Goal: Understand process/instructions: Understand process/instructions

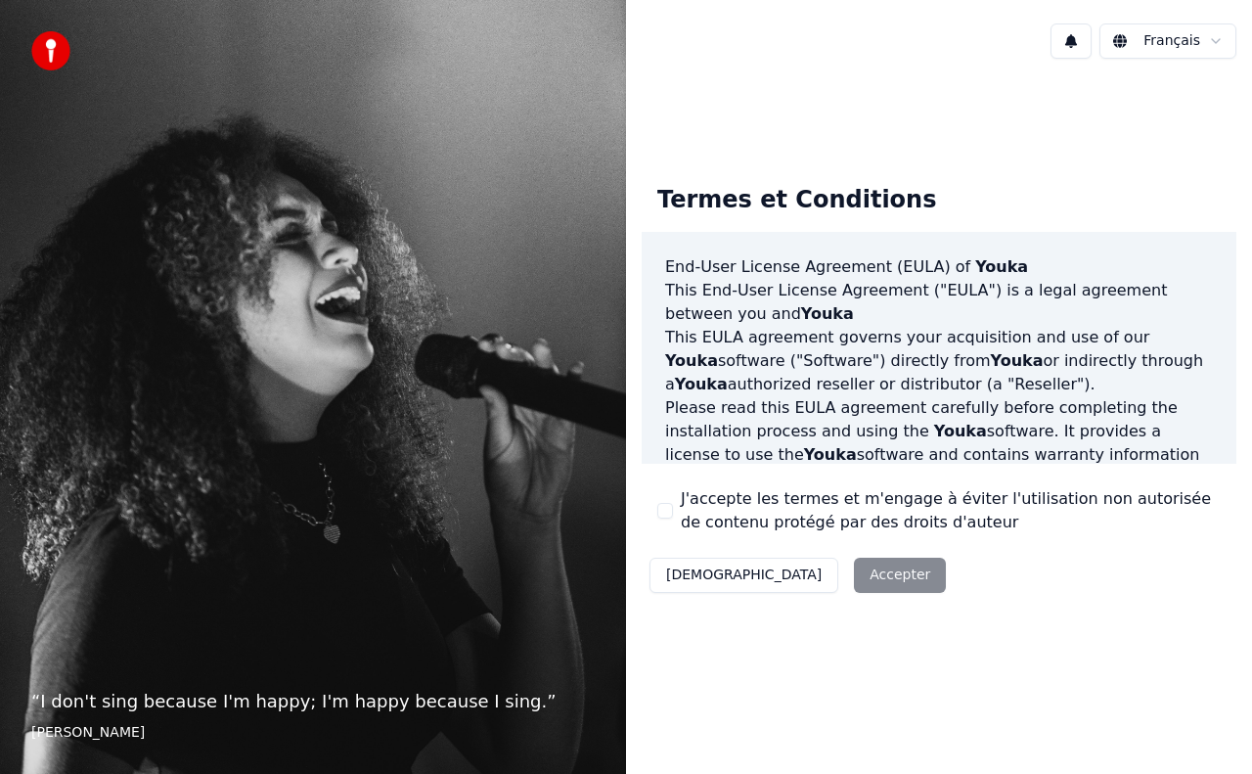
click at [813, 572] on div "Décliner Accepter" at bounding box center [798, 575] width 312 height 51
click at [929, 114] on div "Termes et Conditions End-User License Agreement (EULA) of Youka This End-User L…" at bounding box center [939, 384] width 626 height 621
click at [1213, 38] on html "“ I don't sing because I'm happy; I'm happy because I sing. ” William James Fra…" at bounding box center [626, 387] width 1252 height 774
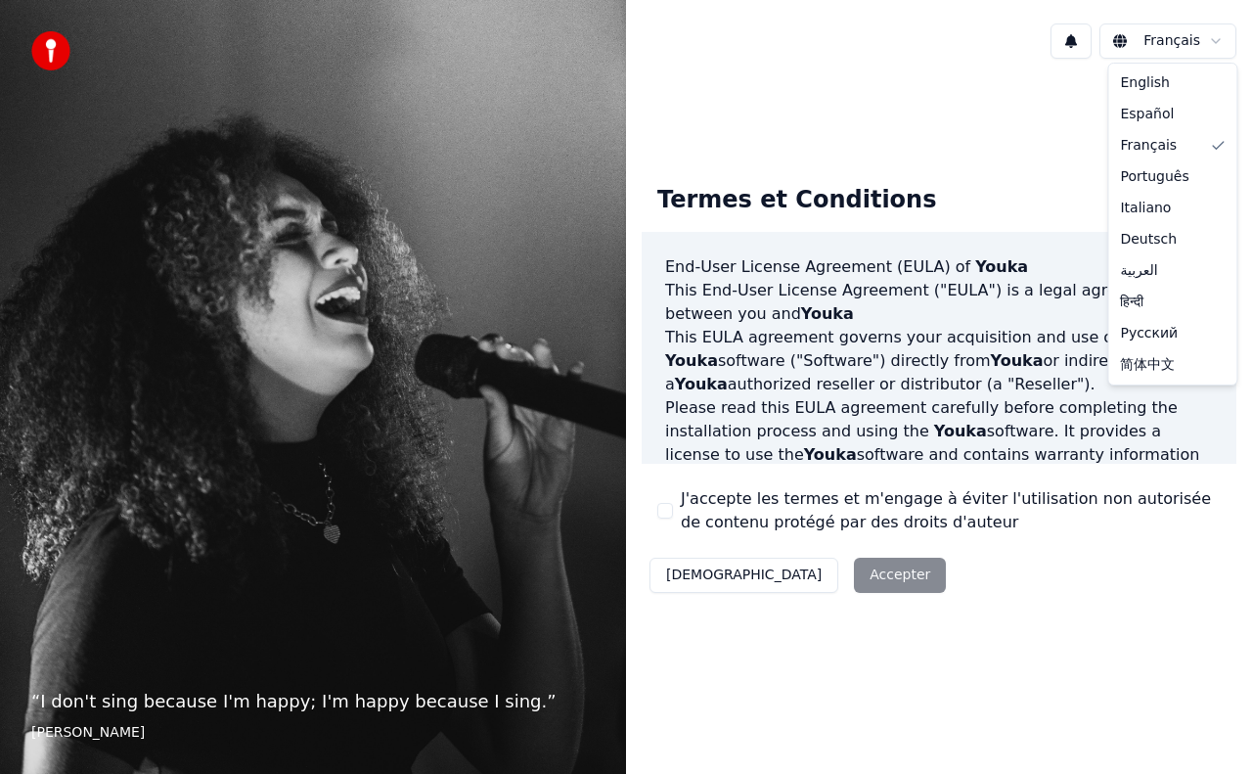
click at [1078, 117] on html "“ I don't sing because I'm happy; I'm happy because I sing. ” William James Fra…" at bounding box center [626, 387] width 1252 height 774
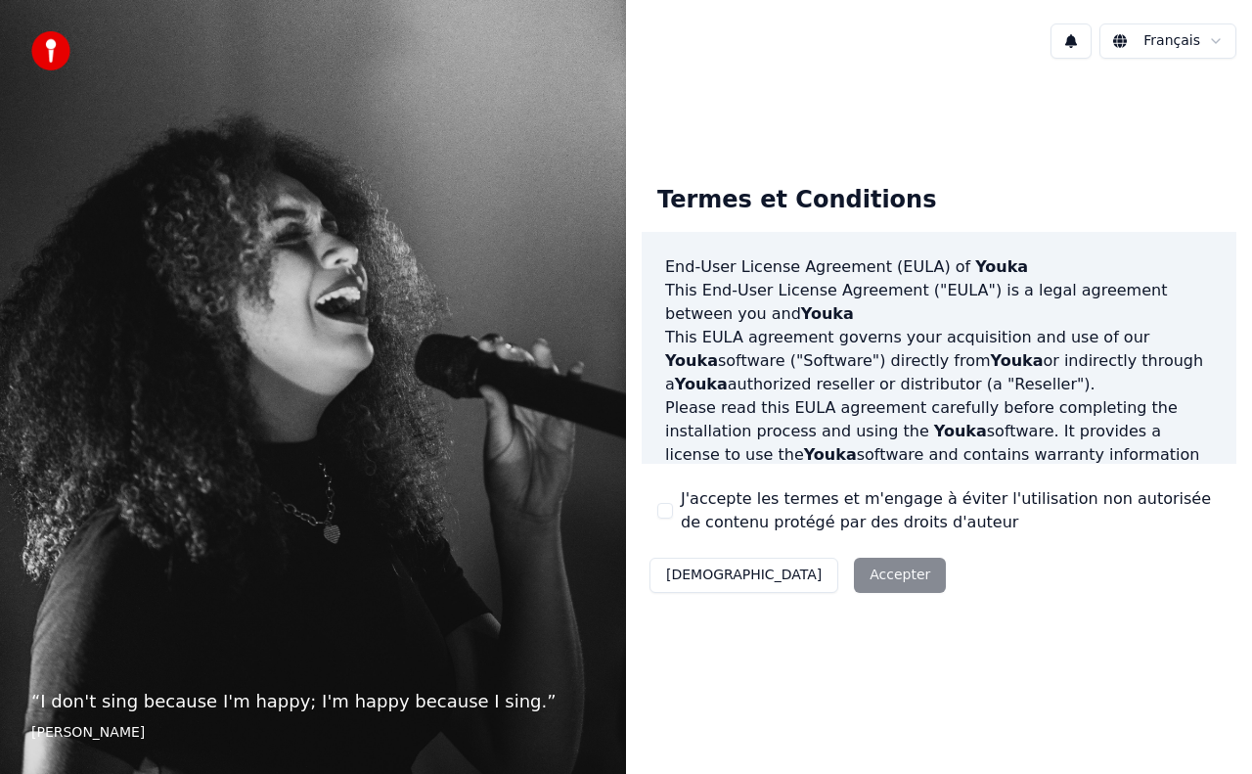
click at [801, 582] on div "Décliner Accepter" at bounding box center [798, 575] width 312 height 51
click at [689, 585] on button "[DEMOGRAPHIC_DATA]" at bounding box center [744, 575] width 189 height 35
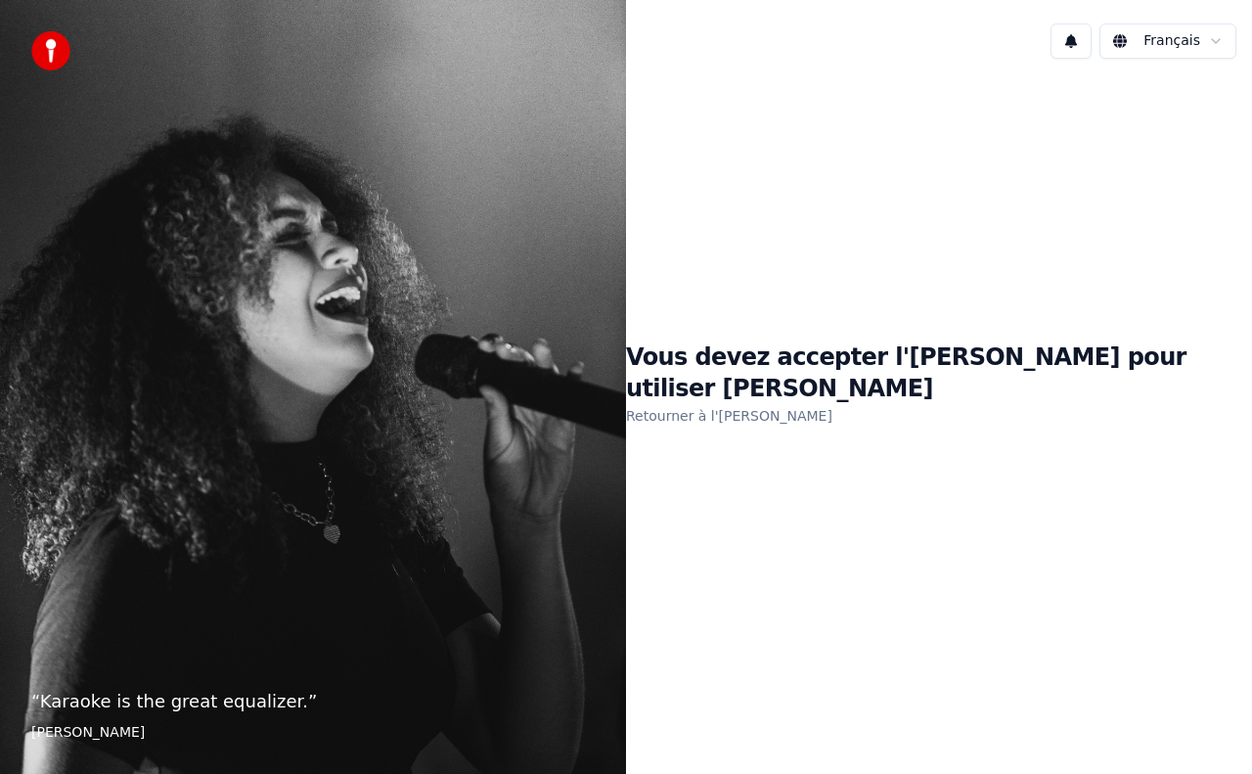
click at [928, 396] on div "Vous devez accepter l'EULA pour utiliser Youka Retourner à l'EULA" at bounding box center [939, 385] width 626 height 86
click at [948, 438] on div "Vous devez accepter l'EULA pour utiliser Youka Retourner à l'EULA" at bounding box center [939, 384] width 626 height 621
click at [999, 366] on h1 "Vous devez accepter l'EULA pour utiliser Youka" at bounding box center [939, 373] width 626 height 63
click at [1215, 46] on html "“ Karaoke is the great equalizer. ” Aisha Tyler Français Vous devez accepter l'…" at bounding box center [626, 387] width 1252 height 774
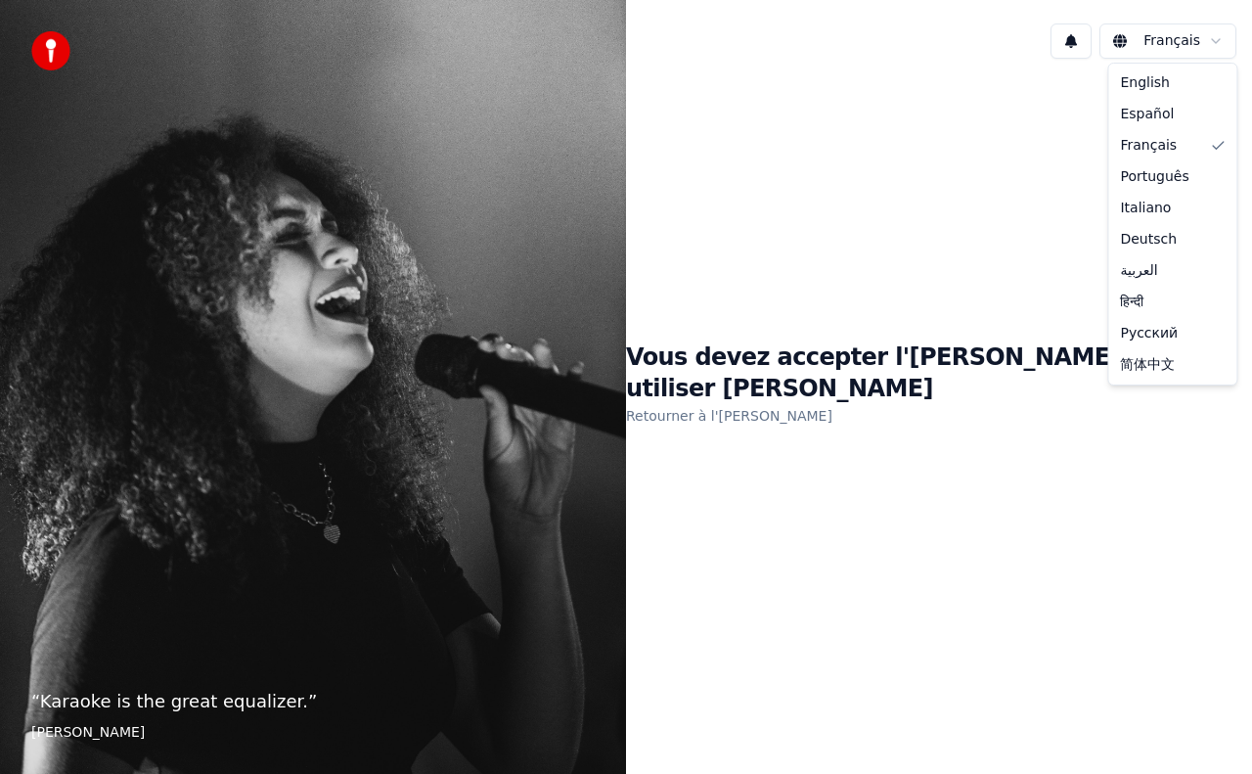
click at [1023, 440] on html "“ Karaoke is the great equalizer. ” Aisha Tyler Français Vous devez accepter l'…" at bounding box center [626, 387] width 1252 height 774
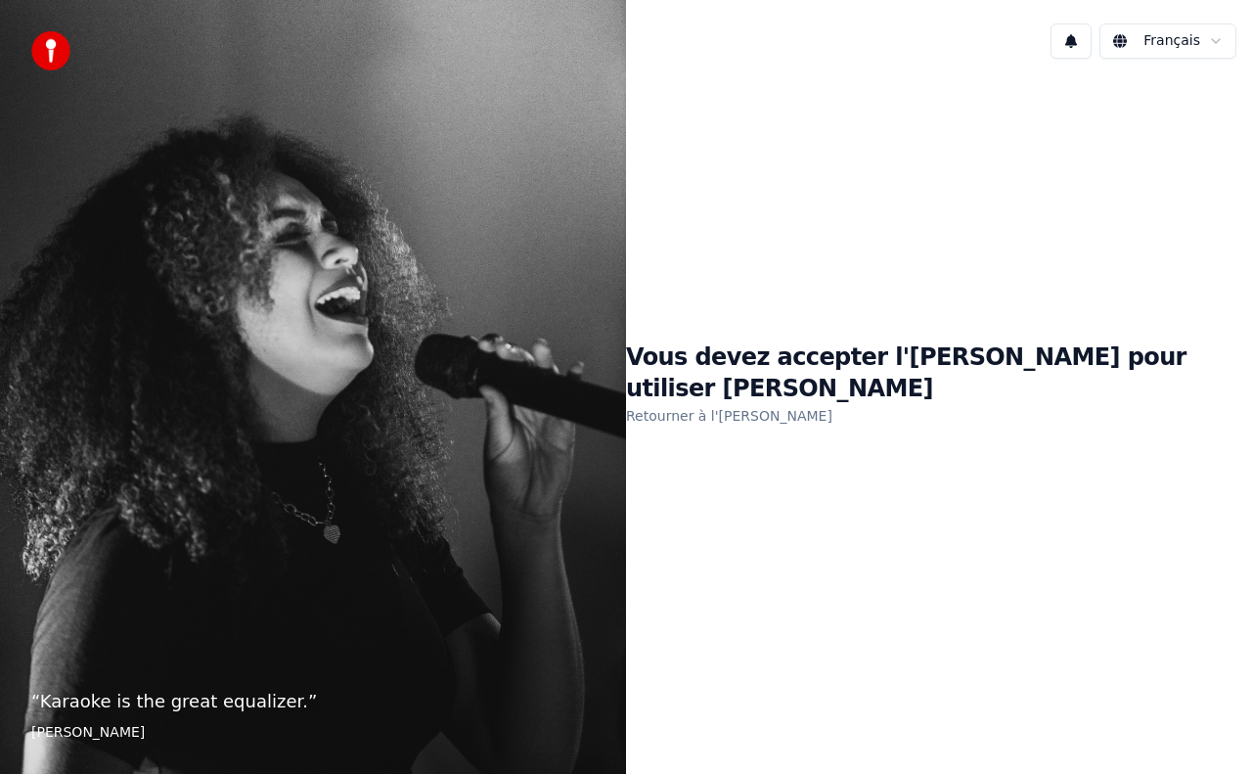
click at [1023, 440] on div "Vous devez accepter l'EULA pour utiliser Youka Retourner à l'EULA" at bounding box center [939, 384] width 626 height 621
click at [1045, 649] on div "Vous devez accepter l'EULA pour utiliser Youka Retourner à l'EULA" at bounding box center [939, 384] width 626 height 621
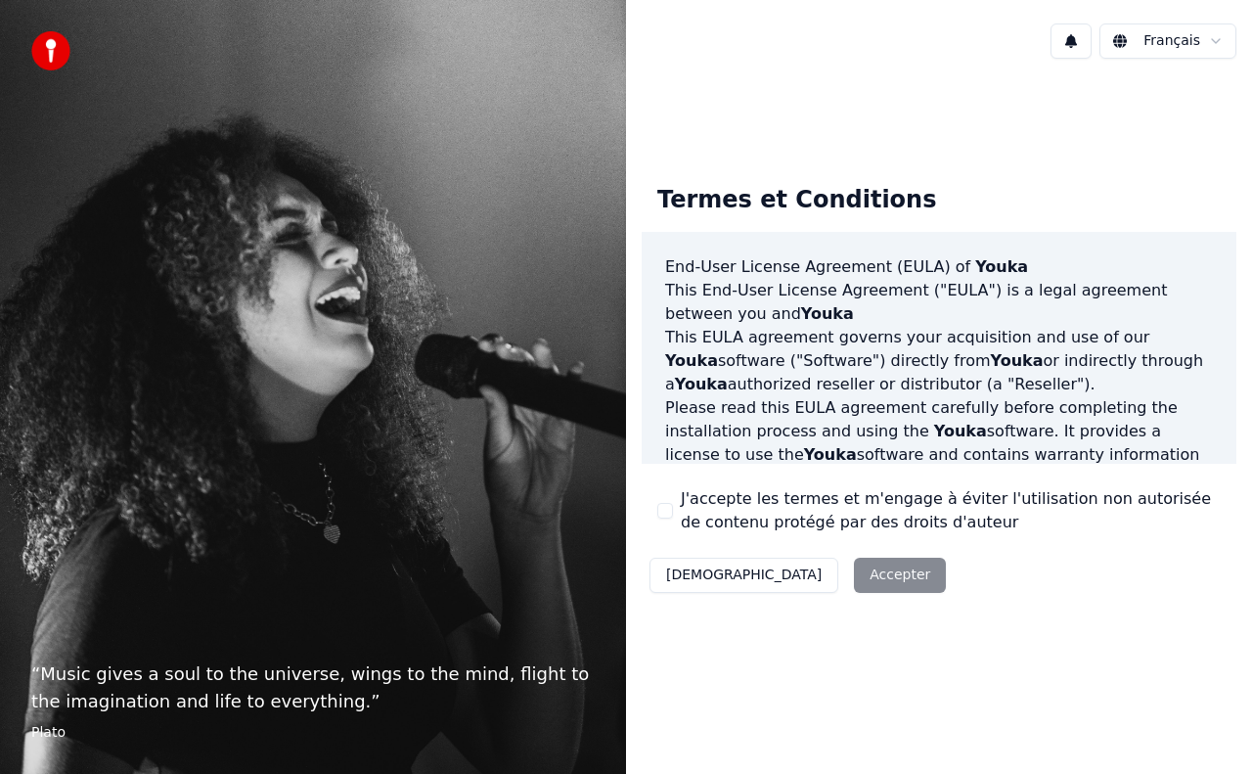
click at [796, 580] on div "Décliner Accepter" at bounding box center [798, 575] width 312 height 51
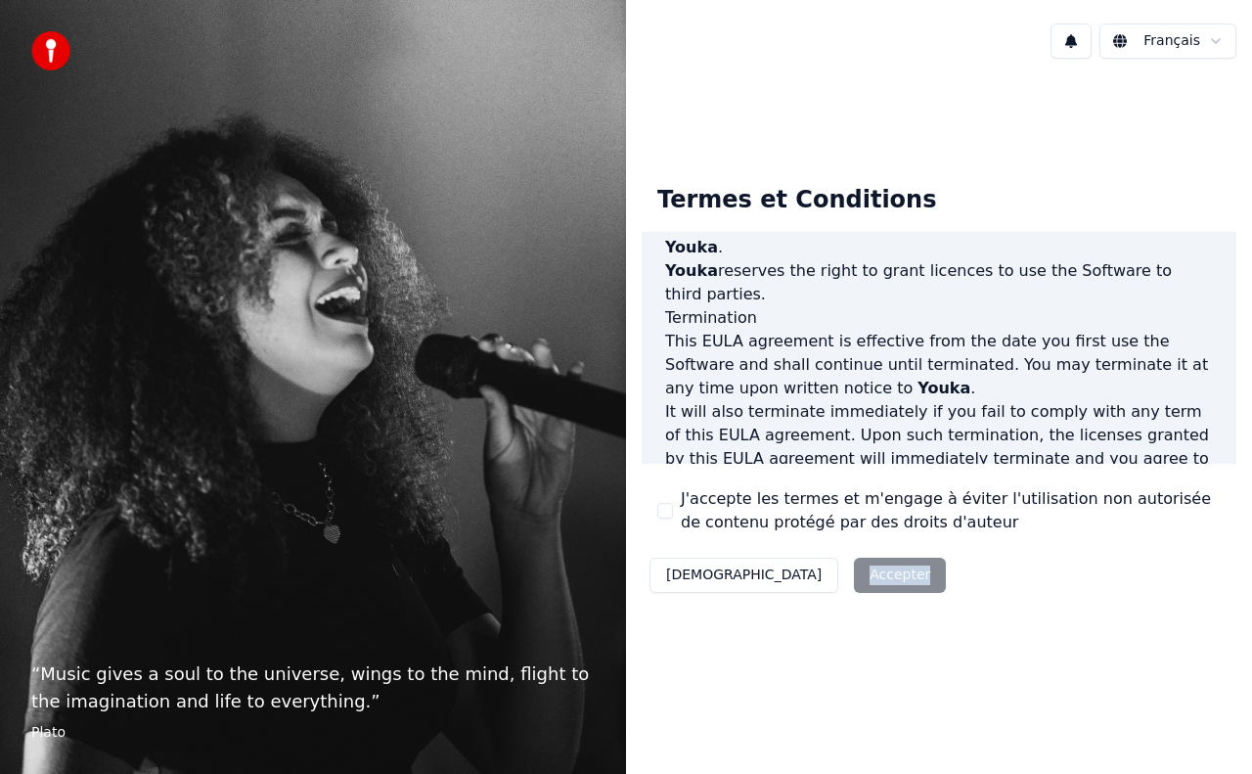
scroll to position [1387, 0]
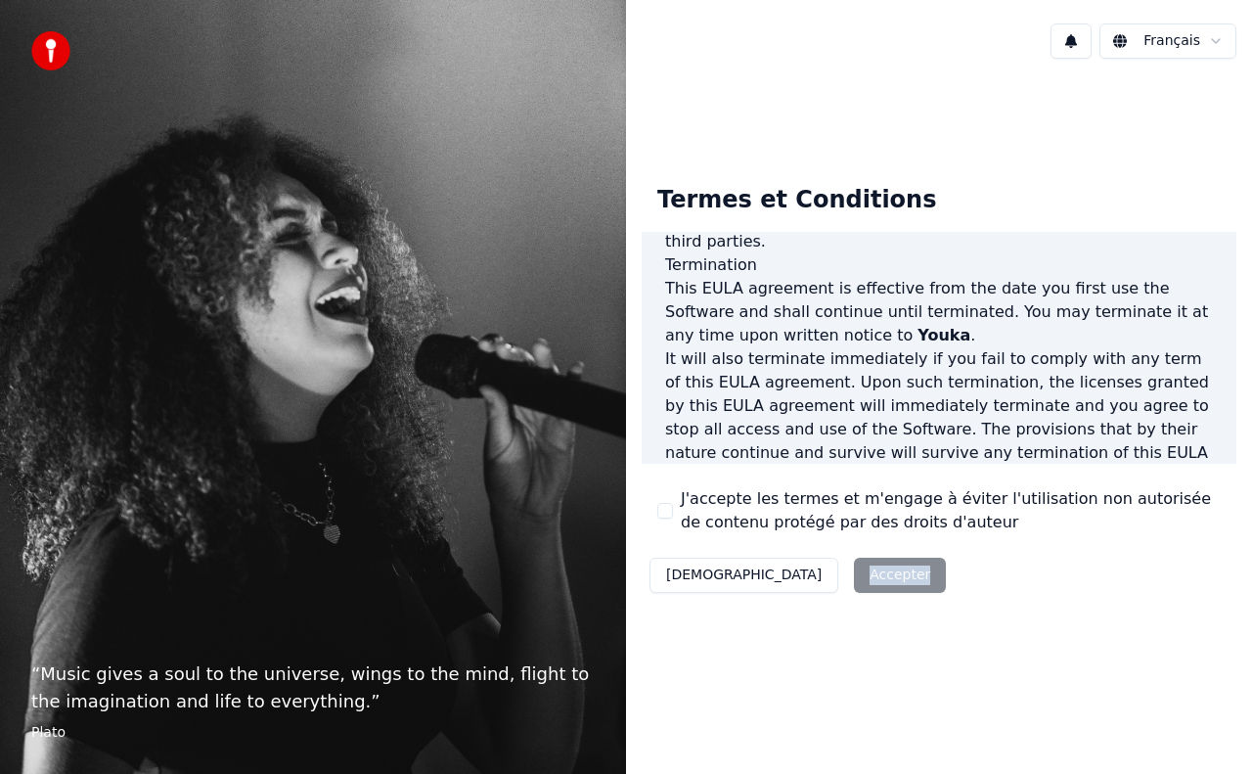
click at [797, 569] on div "Décliner Accepter" at bounding box center [798, 575] width 312 height 51
click at [793, 573] on div "Décliner Accepter" at bounding box center [798, 575] width 312 height 51
click at [798, 575] on div "Décliner Accepter" at bounding box center [798, 575] width 312 height 51
click at [59, 53] on img at bounding box center [50, 50] width 39 height 39
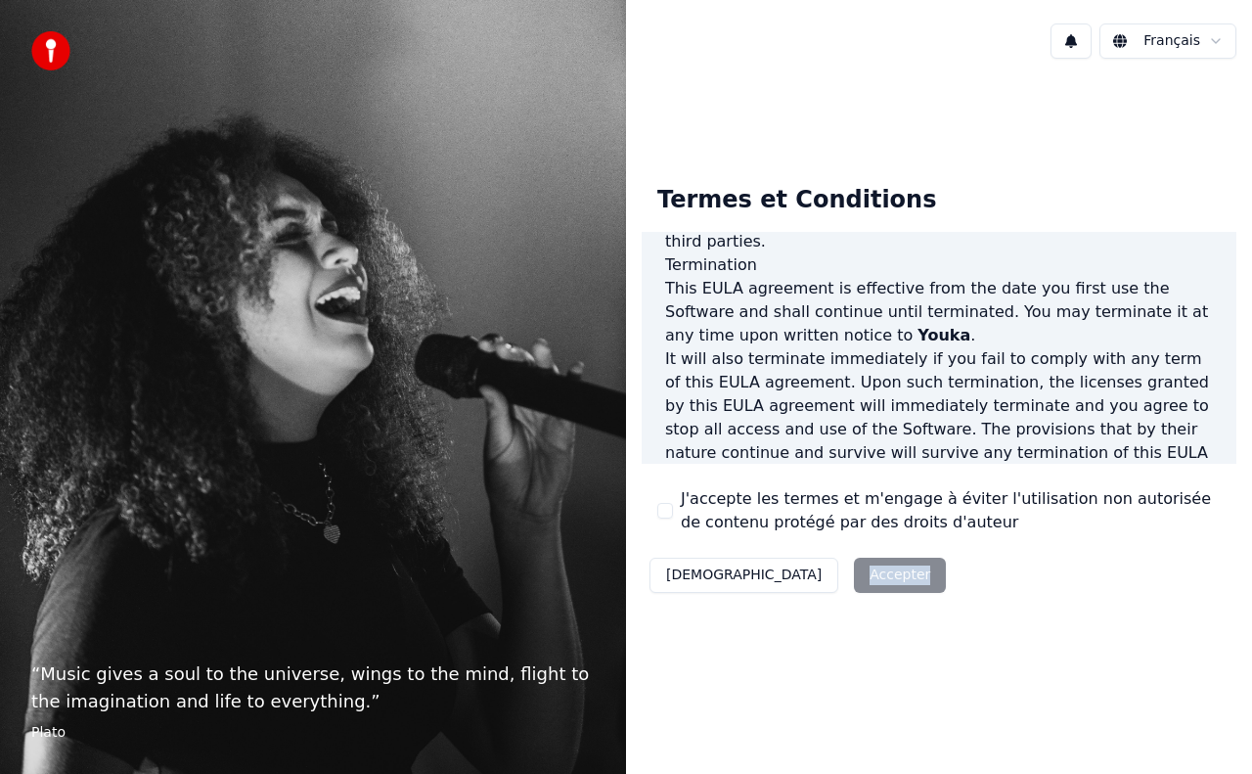
click at [806, 567] on div "Décliner Accepter" at bounding box center [798, 575] width 312 height 51
click at [802, 574] on div "Décliner Accepter" at bounding box center [798, 575] width 312 height 51
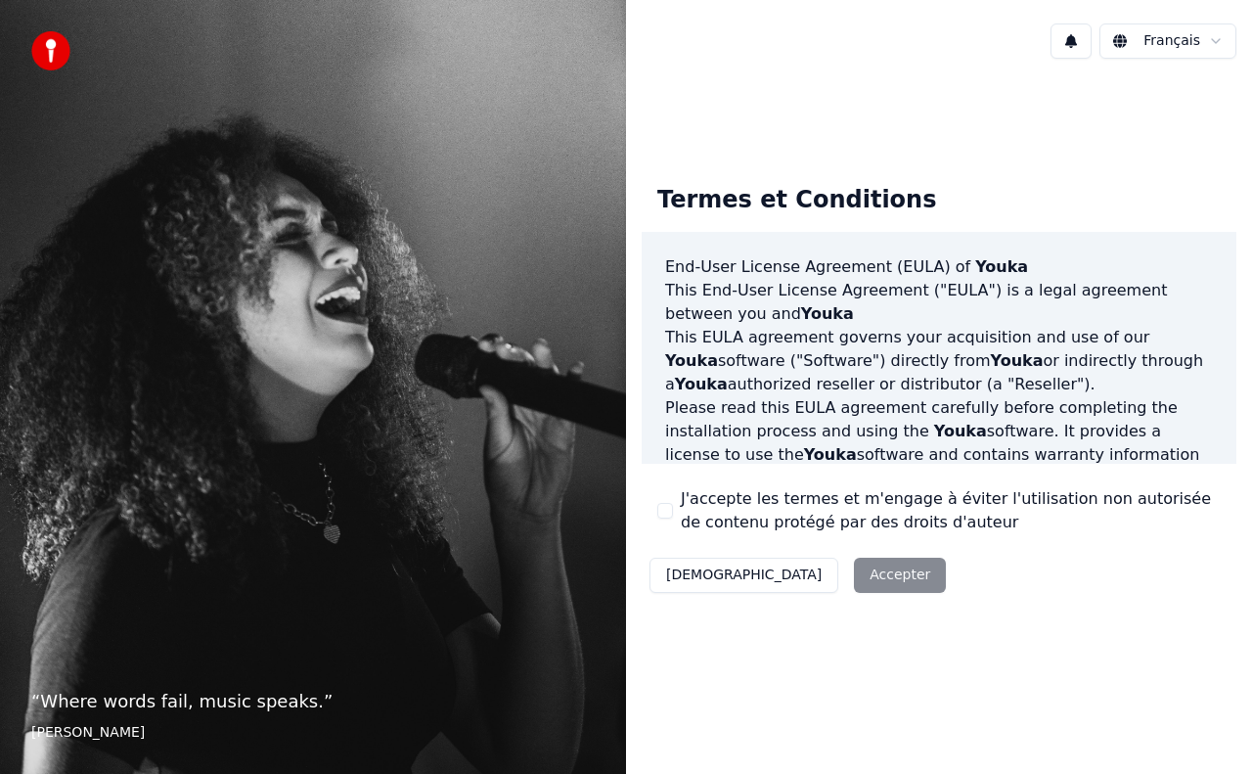
click at [797, 579] on div "Décliner Accepter" at bounding box center [798, 575] width 312 height 51
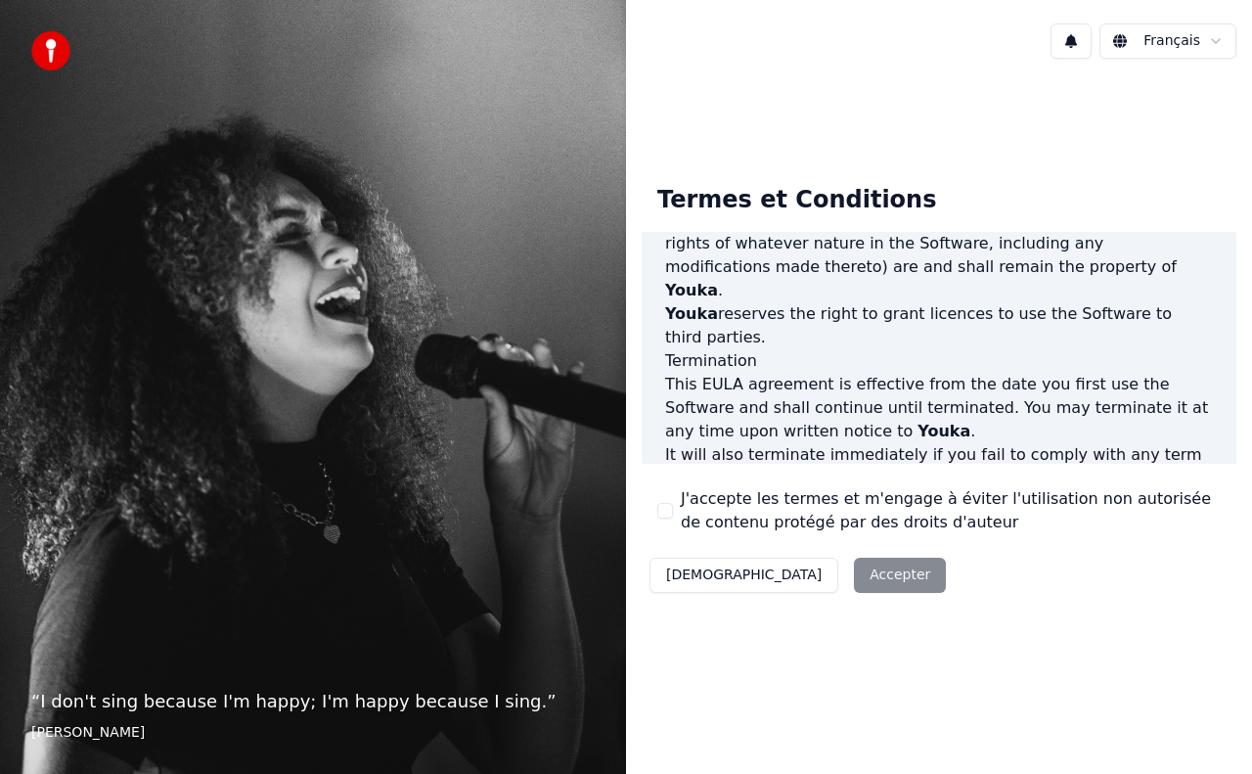
scroll to position [1387, 0]
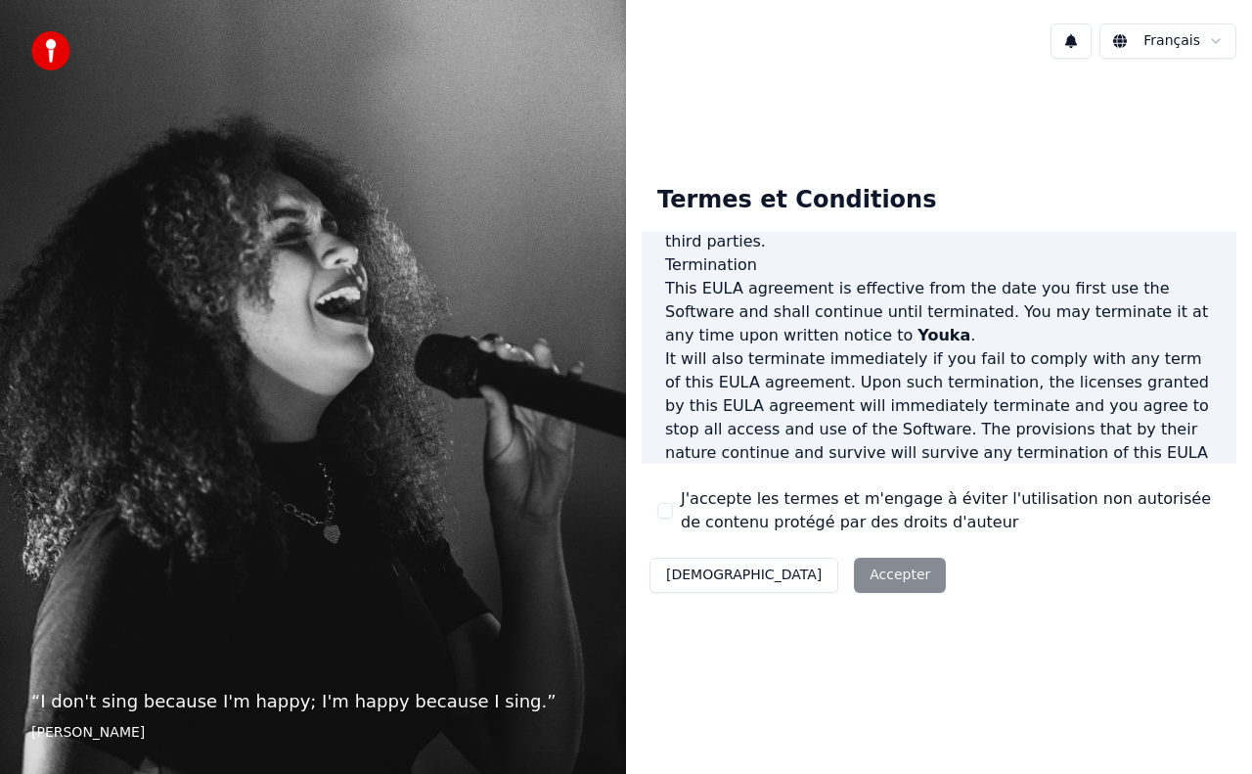
click at [796, 585] on div "Décliner Accepter" at bounding box center [798, 575] width 312 height 51
click at [799, 576] on div "Décliner Accepter" at bounding box center [798, 575] width 312 height 51
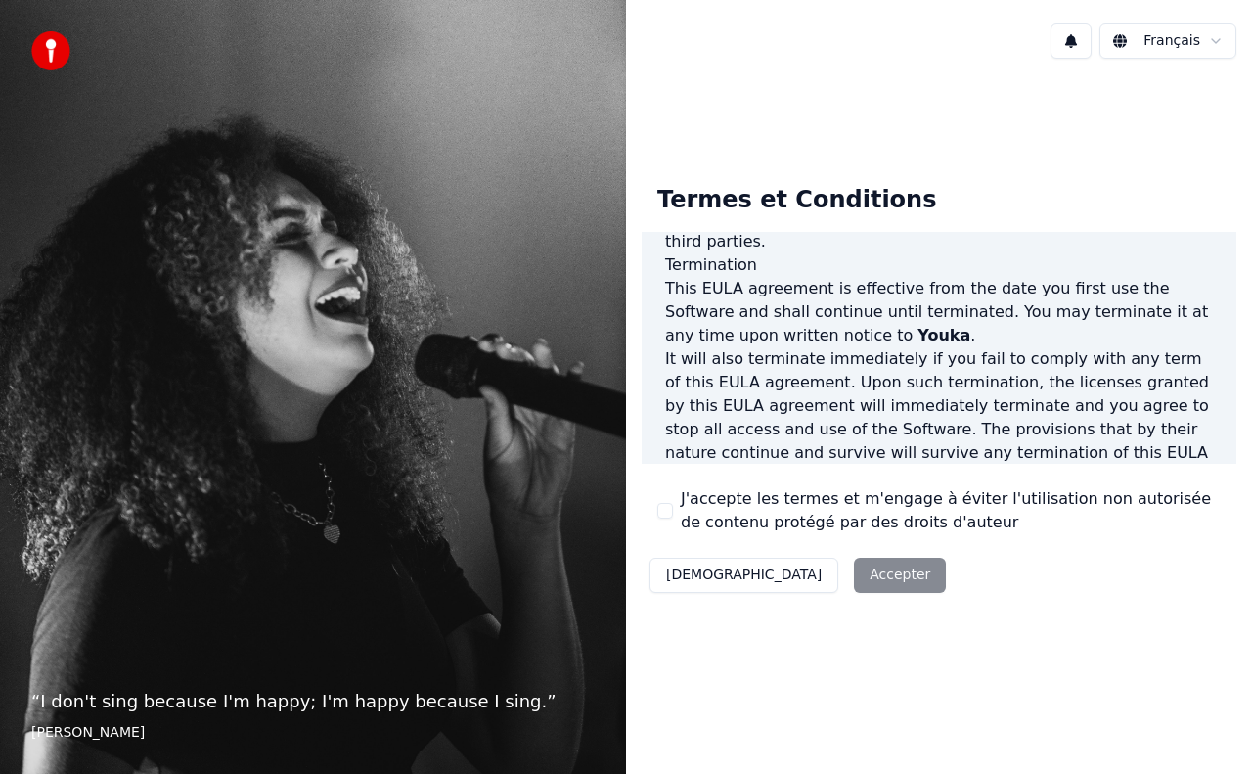
click at [1076, 578] on div "Termes et Conditions End-User License Agreement ([PERSON_NAME]) of Youka This E…" at bounding box center [939, 384] width 595 height 431
